Goal: Task Accomplishment & Management: Manage account settings

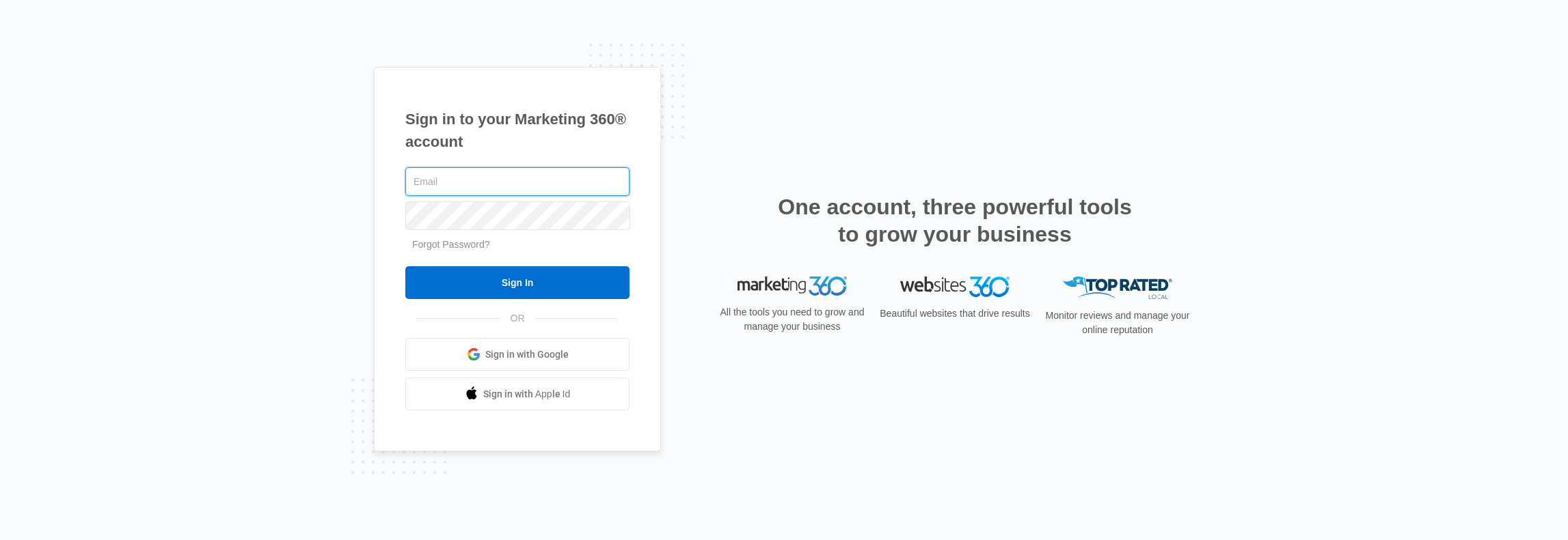
type input "[PERSON_NAME][EMAIL_ADDRESS][PERSON_NAME][DOMAIN_NAME]"
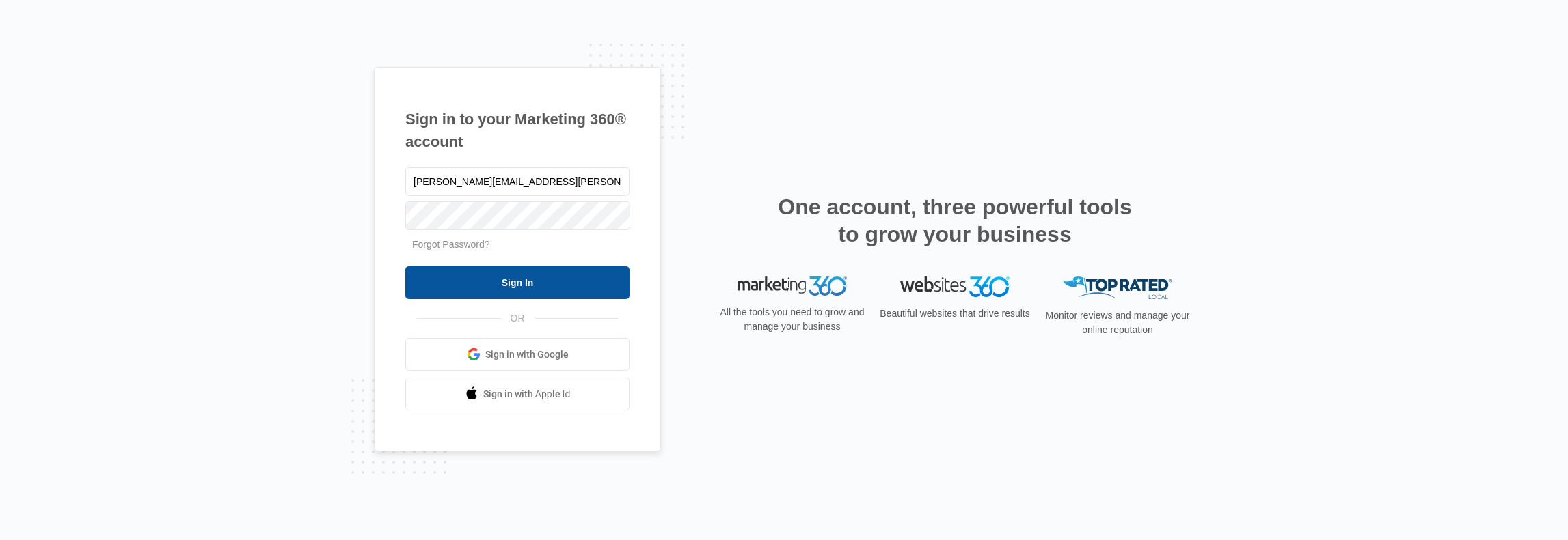
click at [530, 289] on input "Sign In" at bounding box center [517, 283] width 224 height 33
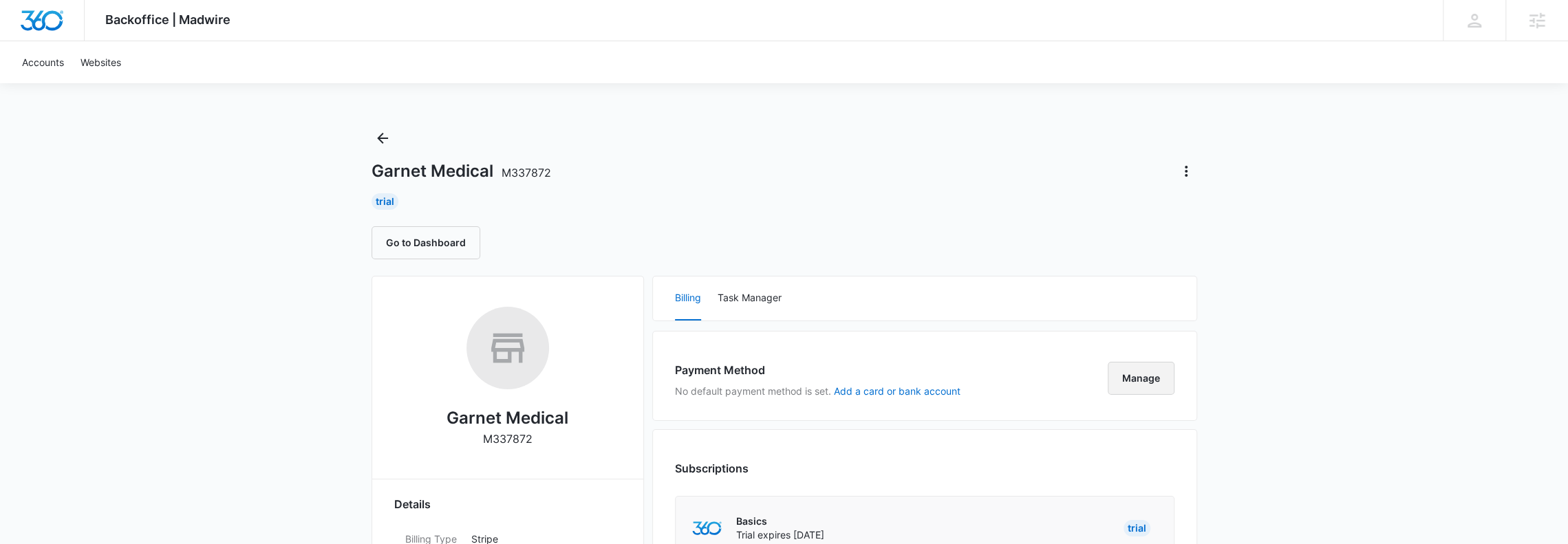
click at [1130, 375] on button "Manage" at bounding box center [1141, 379] width 66 height 33
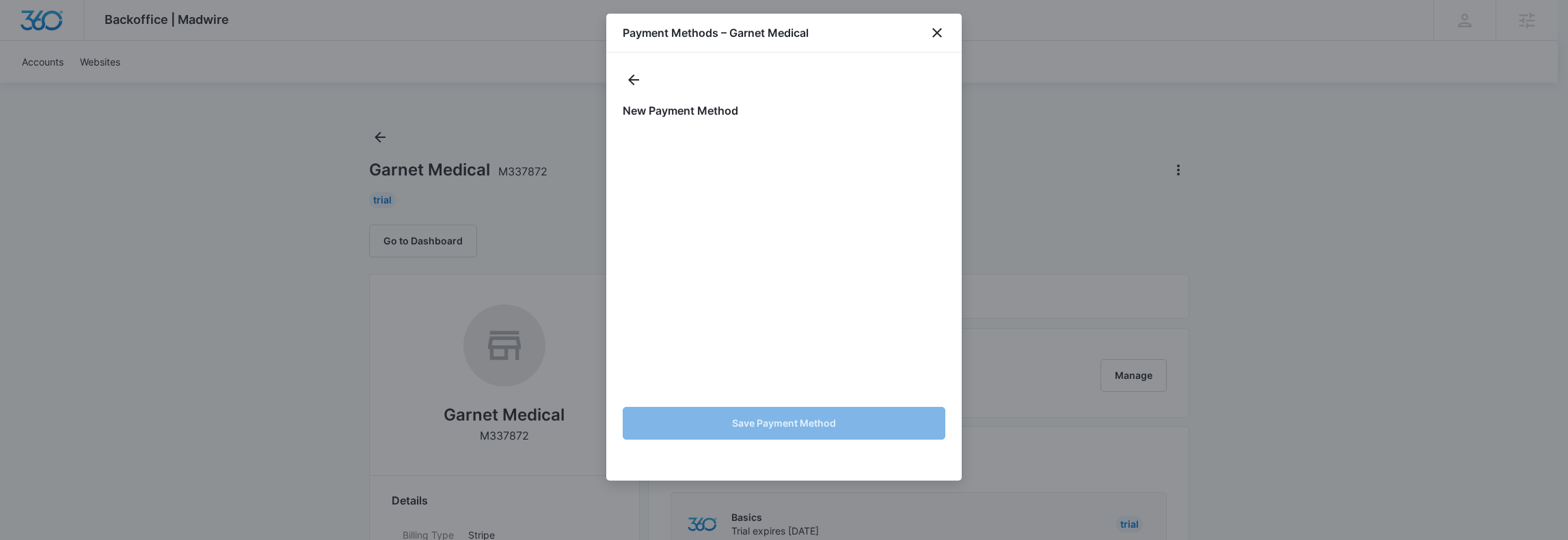
click at [758, 101] on div "New Payment Method Save Payment Method" at bounding box center [784, 266] width 355 height 428
click at [835, 114] on h1 "New Payment Method" at bounding box center [784, 111] width 323 height 17
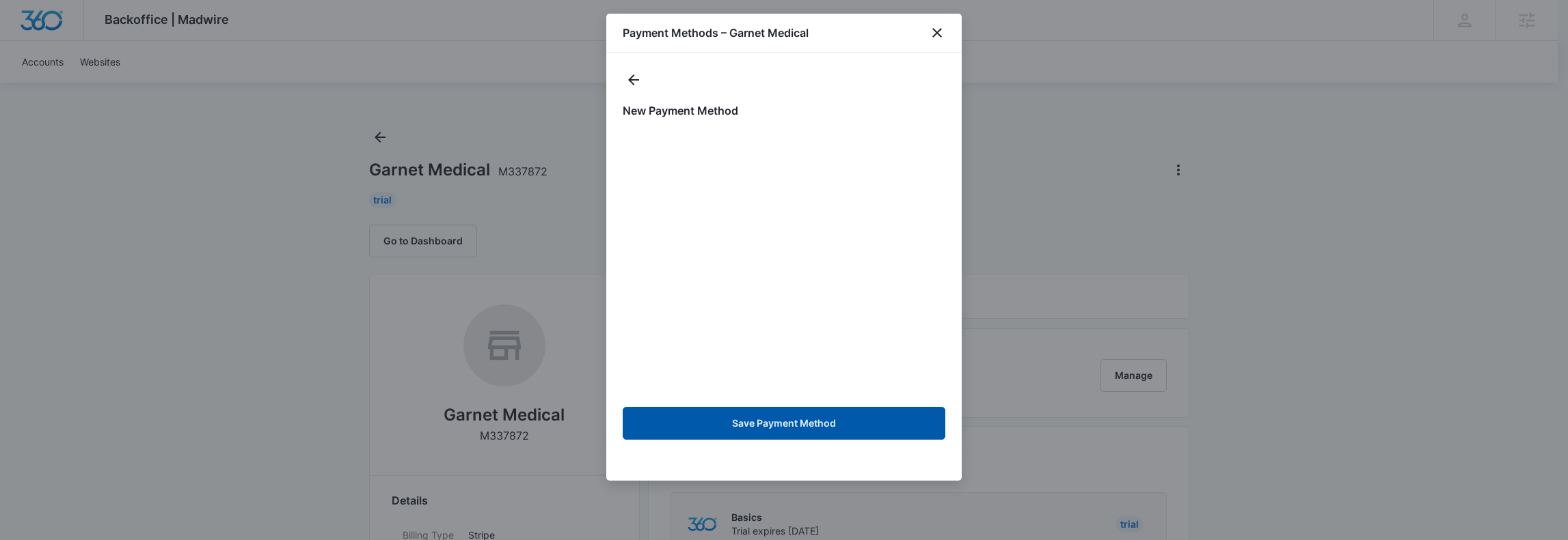
click at [785, 424] on button "Save Payment Method" at bounding box center [784, 424] width 323 height 33
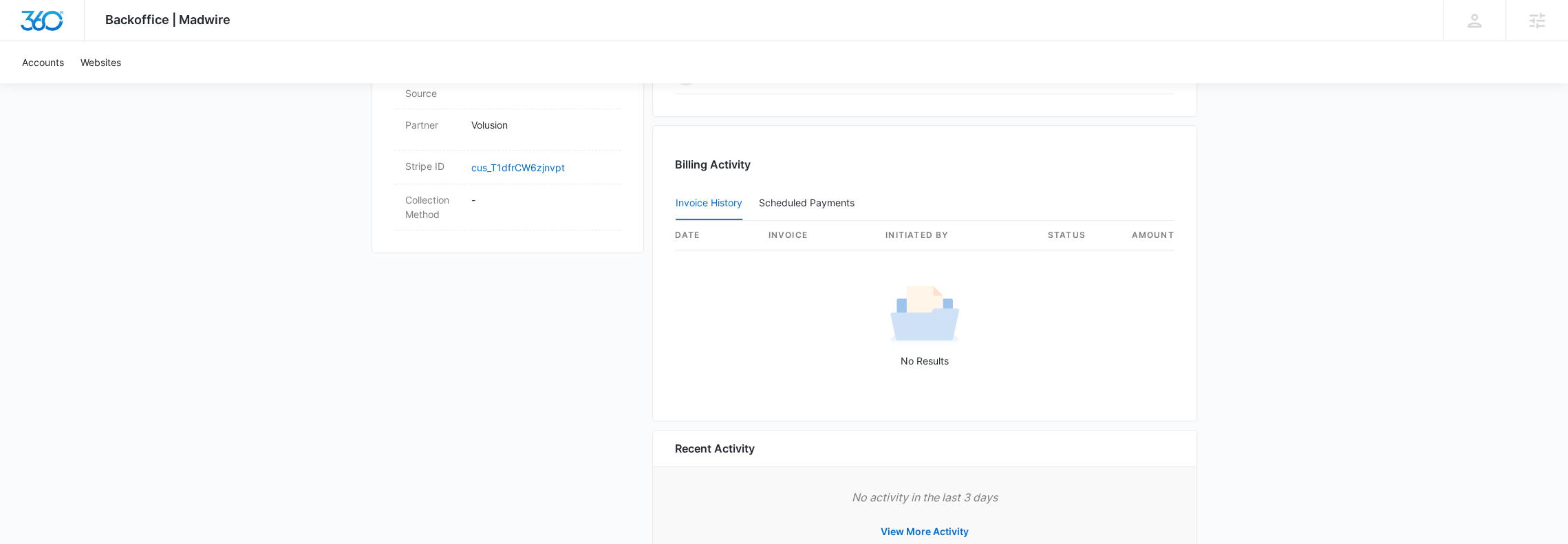
scroll to position [836, 0]
